Goal: Task Accomplishment & Management: Manage account settings

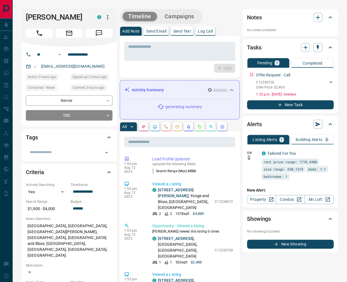
drag, startPoint x: 208, startPoint y: 29, endPoint x: 226, endPoint y: 38, distance: 20.1
click at [208, 29] on p "Log Call" at bounding box center [205, 31] width 15 height 4
drag, startPoint x: 223, startPoint y: 68, endPoint x: 265, endPoint y: 80, distance: 43.9
click at [225, 68] on button "Log Call" at bounding box center [224, 68] width 22 height 9
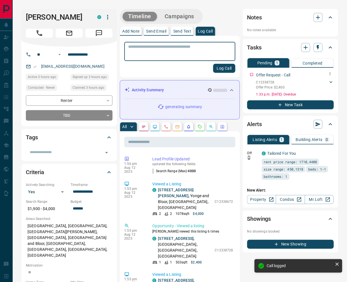
click at [330, 80] on icon at bounding box center [331, 82] width 6 height 6
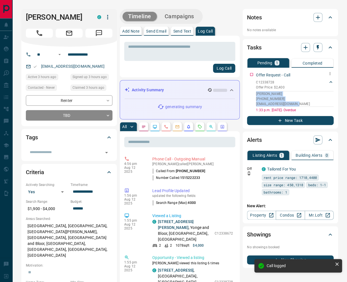
drag, startPoint x: 297, startPoint y: 101, endPoint x: 247, endPoint y: 92, distance: 50.3
click at [247, 92] on div "Offer Request - Call C12338728 Offer Price: $2,400 [PERSON_NAME] [PHONE_NUMBER]…" at bounding box center [290, 91] width 86 height 43
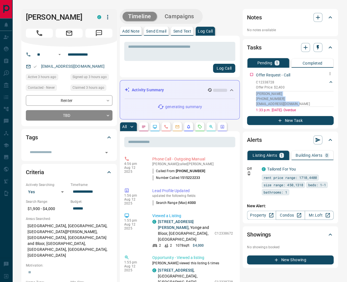
copy div "[PERSON_NAME] [PHONE_NUMBER] [EMAIL_ADDRESS][DOMAIN_NAME]"
click at [322, 20] on button "button" at bounding box center [317, 17] width 9 height 9
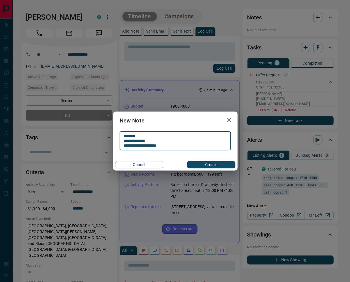
type textarea "**********"
click at [212, 162] on button "Create" at bounding box center [211, 164] width 48 height 7
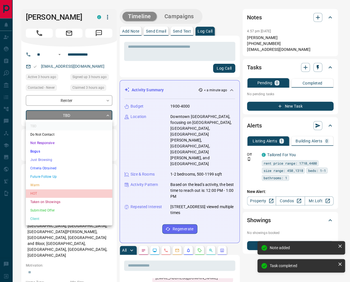
click at [36, 193] on li "HOT" at bounding box center [69, 193] width 86 height 8
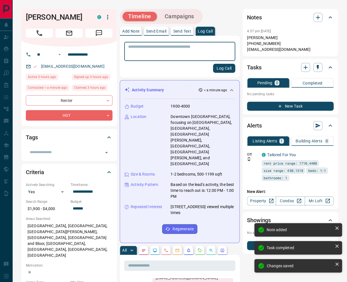
type input "*"
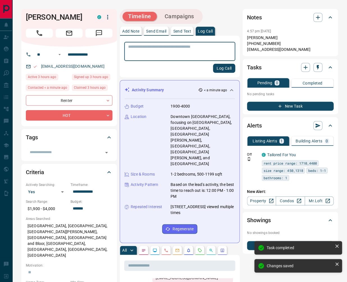
drag, startPoint x: 227, startPoint y: 70, endPoint x: 210, endPoint y: 42, distance: 33.0
click at [227, 69] on button "Log Call" at bounding box center [224, 68] width 22 height 9
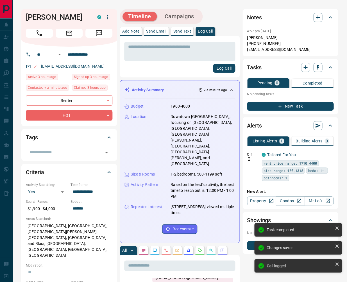
click at [184, 22] on div "Timeline Campaigns" at bounding box center [160, 17] width 79 height 12
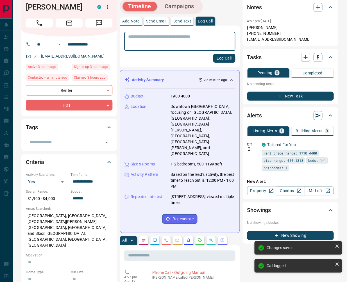
scroll to position [176, 0]
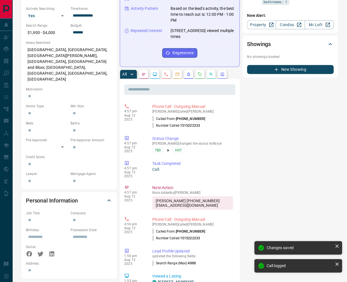
click at [200, 72] on icon "Requests" at bounding box center [199, 74] width 4 height 4
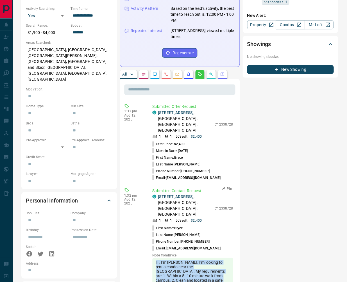
drag, startPoint x: 177, startPoint y: 252, endPoint x: 154, endPoint y: 216, distance: 43.5
click at [154, 257] on div "Hi, I’m [PERSON_NAME]. I’m looking to rent a condo near the [GEOGRAPHIC_DATA]. …" at bounding box center [192, 277] width 81 height 40
copy div "Hi, I’m [PERSON_NAME]. I’m looking to rent a condo near the [GEOGRAPHIC_DATA]. …"
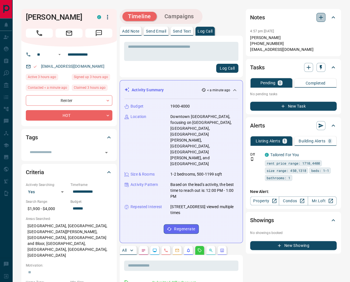
click at [321, 18] on icon "button" at bounding box center [321, 17] width 7 height 7
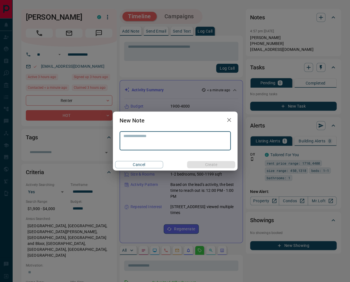
drag, startPoint x: 145, startPoint y: 137, endPoint x: 145, endPoint y: 140, distance: 3.4
click at [145, 137] on textarea at bounding box center [175, 141] width 103 height 14
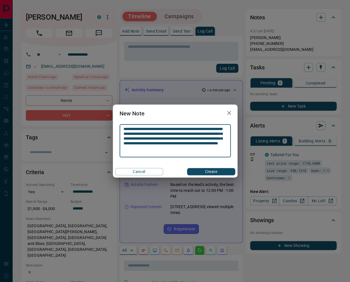
type textarea "**********"
click at [210, 169] on button "Create" at bounding box center [211, 171] width 48 height 7
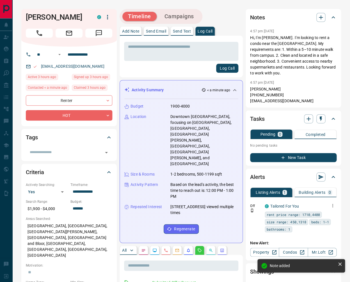
click at [333, 203] on icon "button" at bounding box center [332, 205] width 5 height 5
click at [327, 224] on li "Delete" at bounding box center [323, 225] width 25 height 9
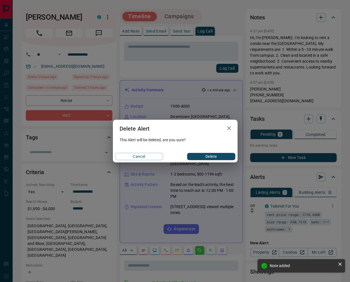
click at [204, 154] on button "Delete" at bounding box center [211, 156] width 48 height 7
